Goal: Use online tool/utility: Utilize a website feature to perform a specific function

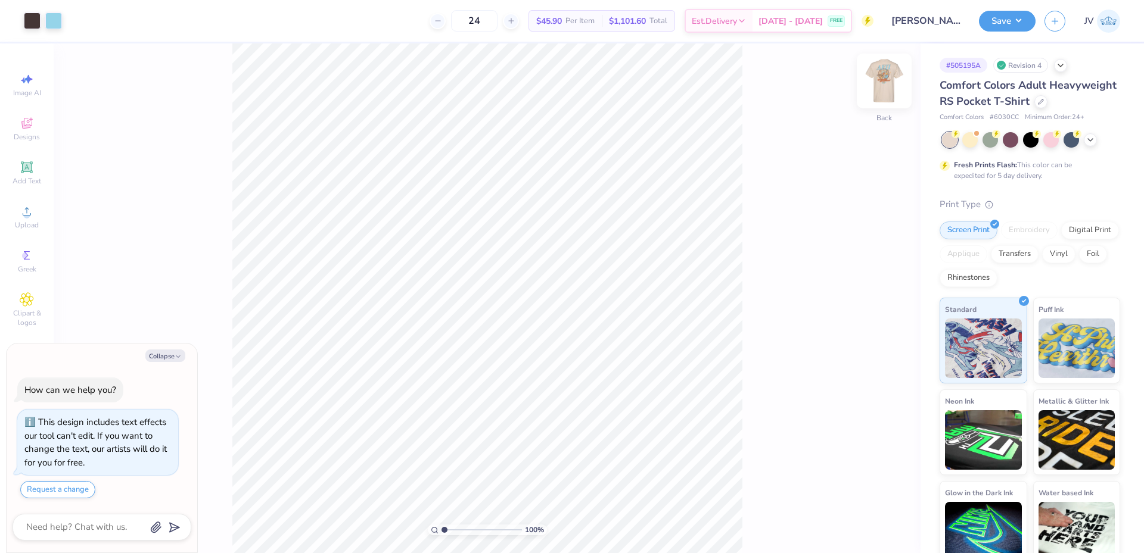
click at [884, 88] on img at bounding box center [884, 81] width 48 height 48
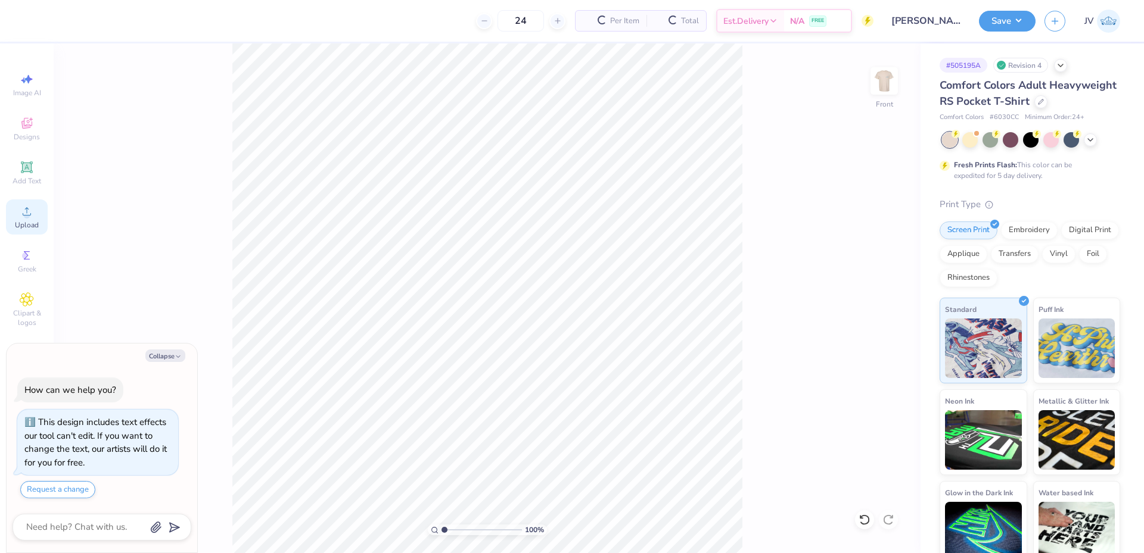
click at [30, 216] on circle at bounding box center [26, 215] width 7 height 7
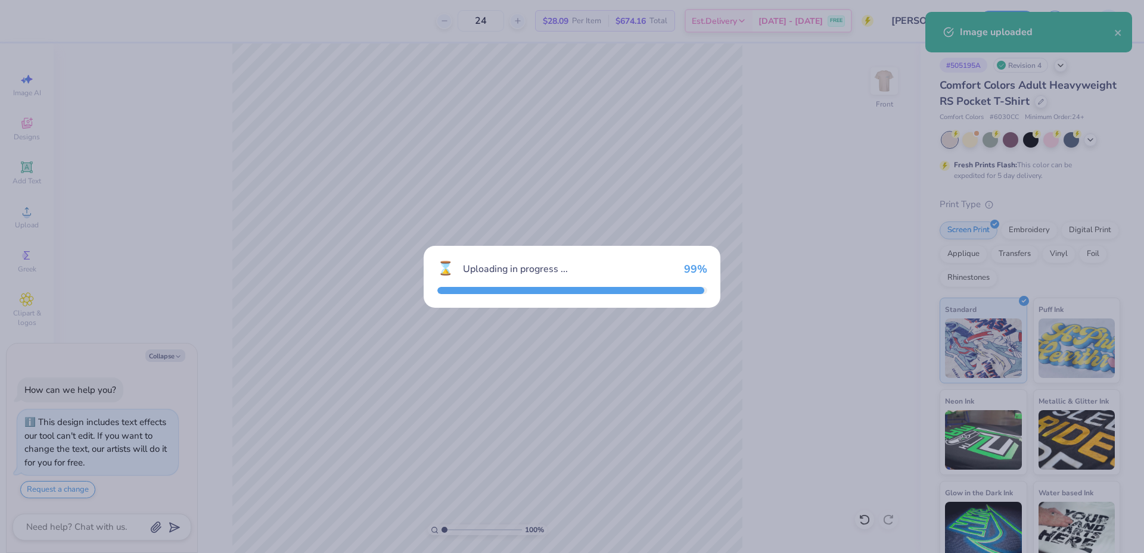
type textarea "x"
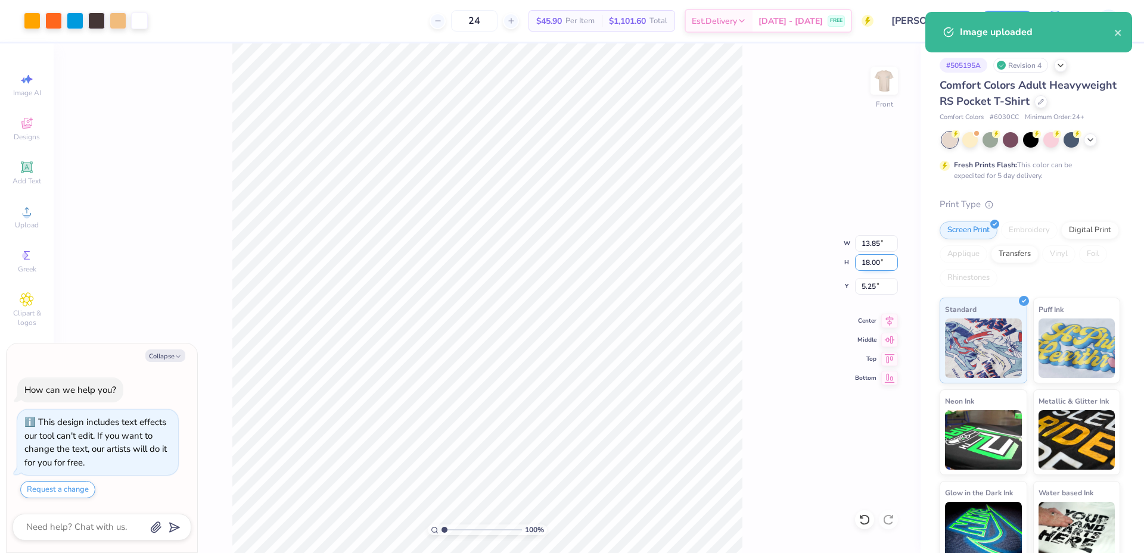
click at [873, 256] on input "18.00" at bounding box center [876, 262] width 43 height 17
click at [872, 256] on input "18.00" at bounding box center [876, 262] width 43 height 17
type input "13"
type textarea "x"
type input "10.00"
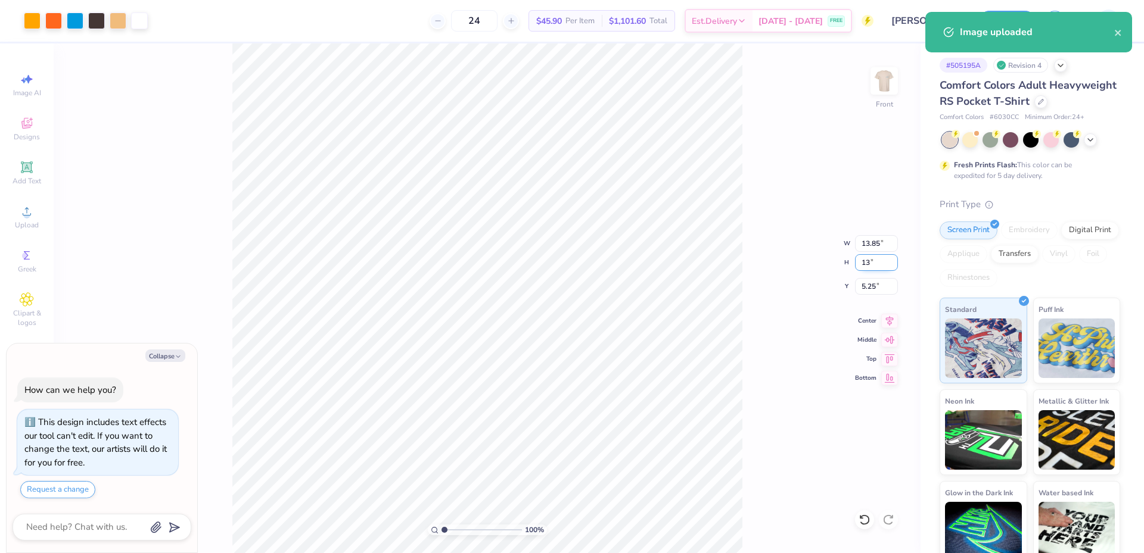
type input "13.00"
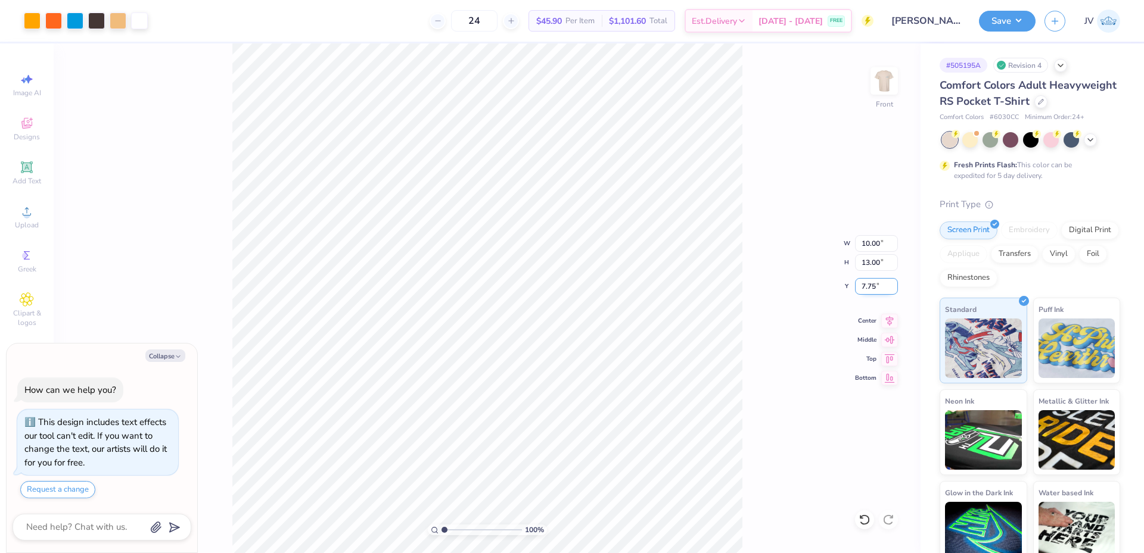
click at [864, 294] on input "7.75" at bounding box center [876, 286] width 43 height 17
type input "3"
type textarea "x"
type input "3.00"
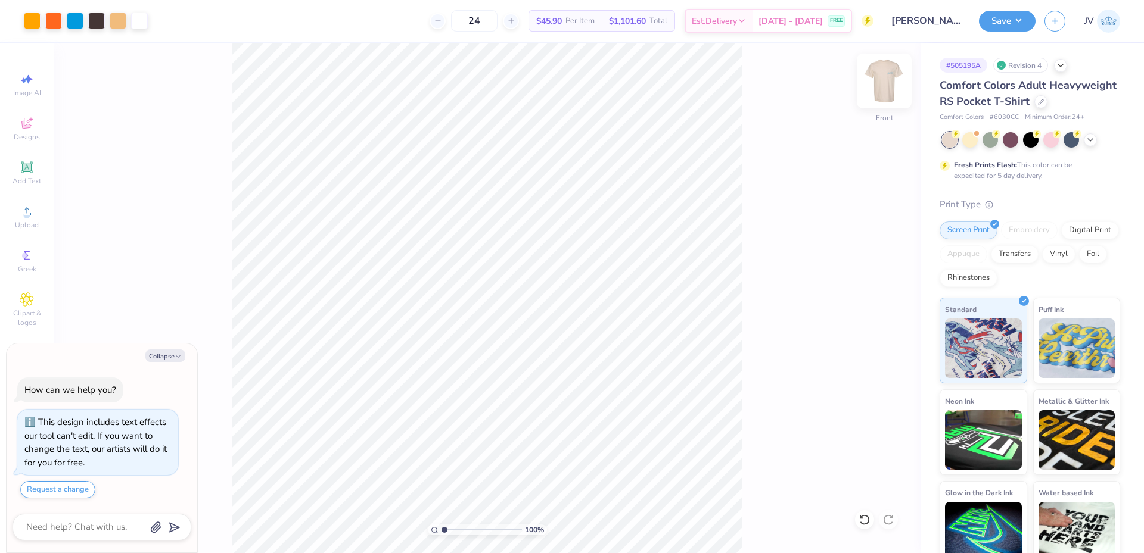
click at [891, 83] on img at bounding box center [884, 81] width 48 height 48
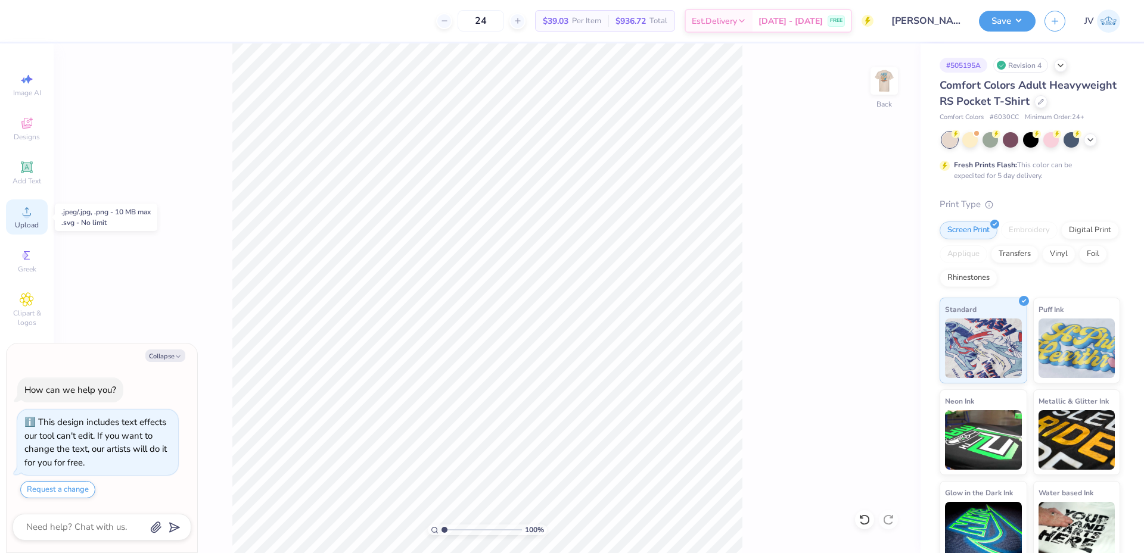
click at [27, 216] on circle at bounding box center [26, 215] width 7 height 7
type textarea "x"
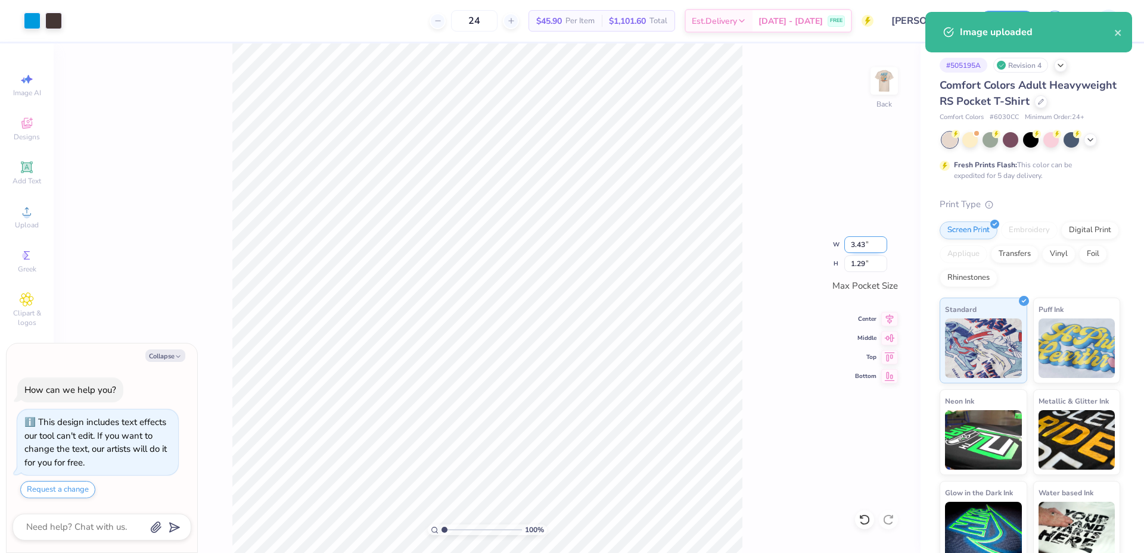
click at [860, 248] on input "3.43" at bounding box center [865, 245] width 43 height 17
type input "3.5"
type textarea "x"
type input "3.50"
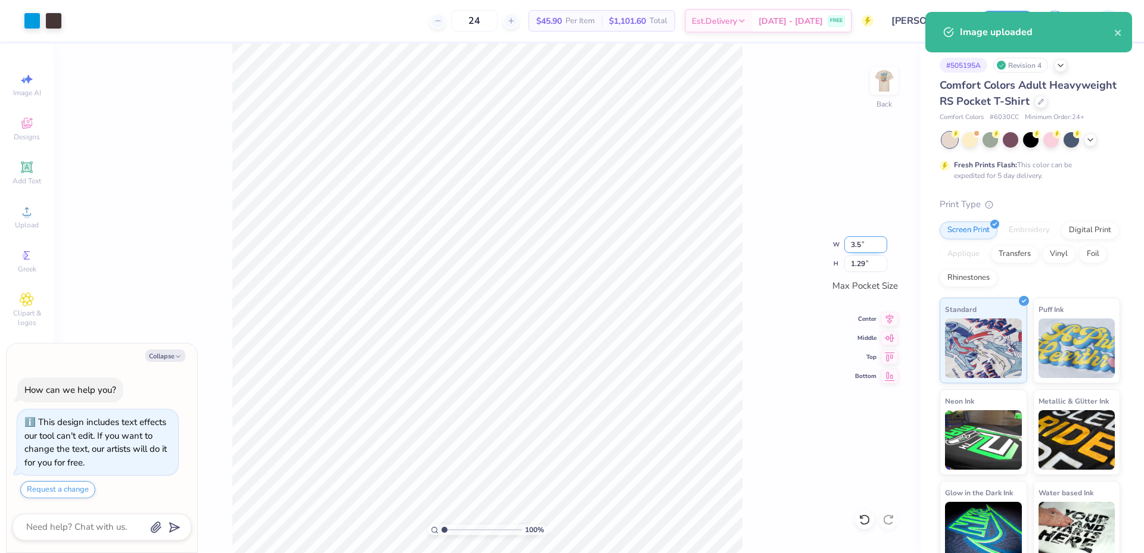
type input "1.31"
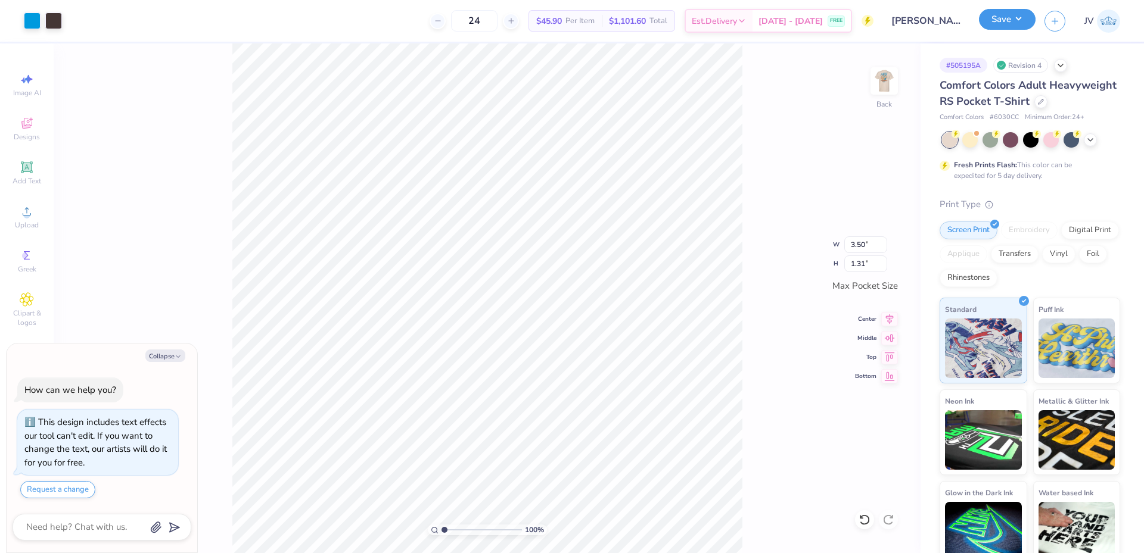
click at [1016, 20] on button "Save" at bounding box center [1007, 19] width 57 height 21
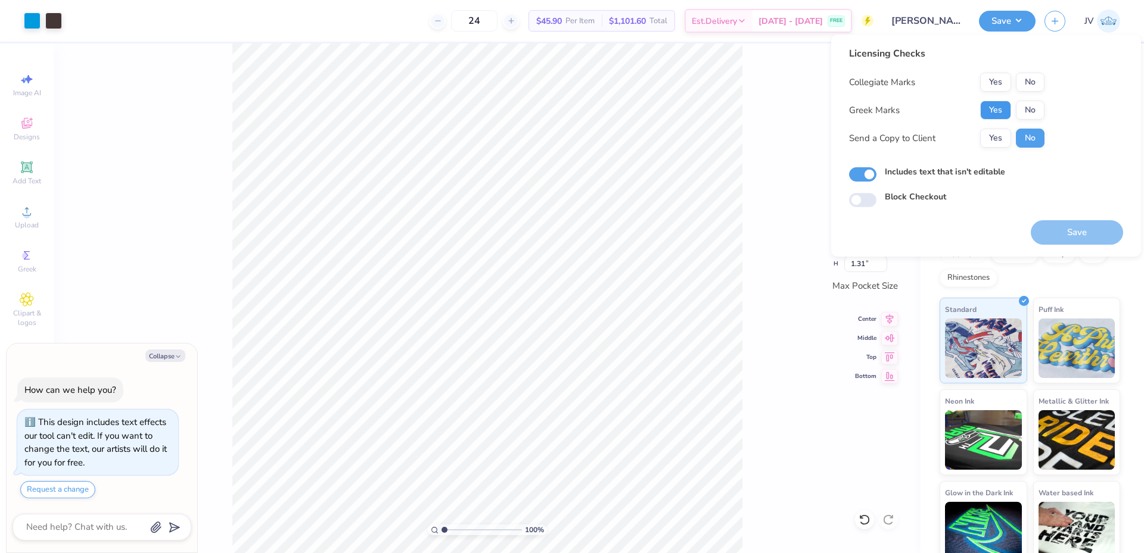
click at [1002, 105] on button "Yes" at bounding box center [995, 110] width 31 height 19
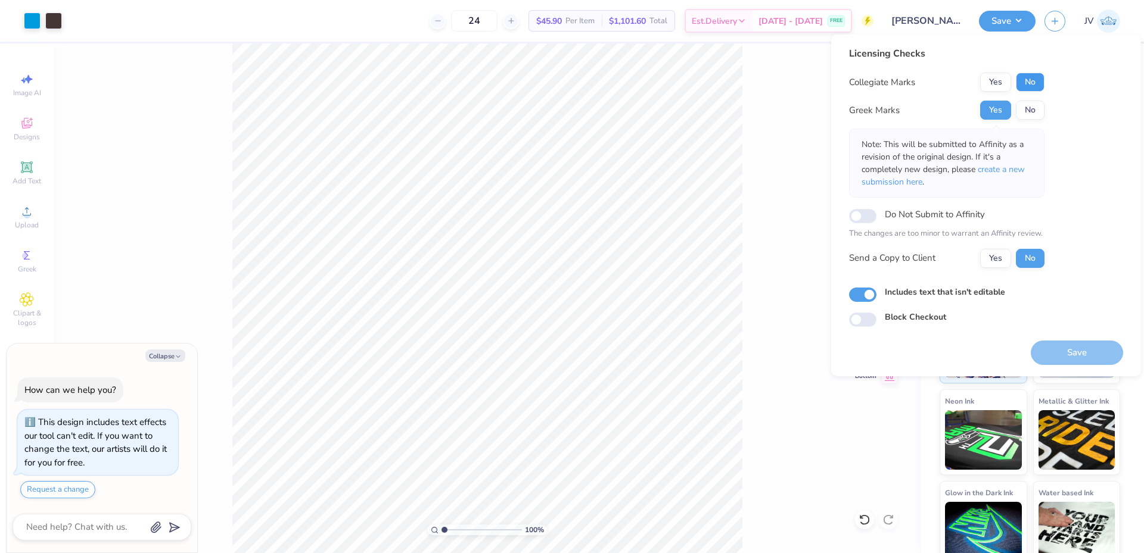
click at [1038, 79] on button "No" at bounding box center [1030, 82] width 29 height 19
click at [1100, 343] on button "Save" at bounding box center [1077, 353] width 92 height 24
type textarea "x"
